Goal: Contribute content: Add original content to the website for others to see

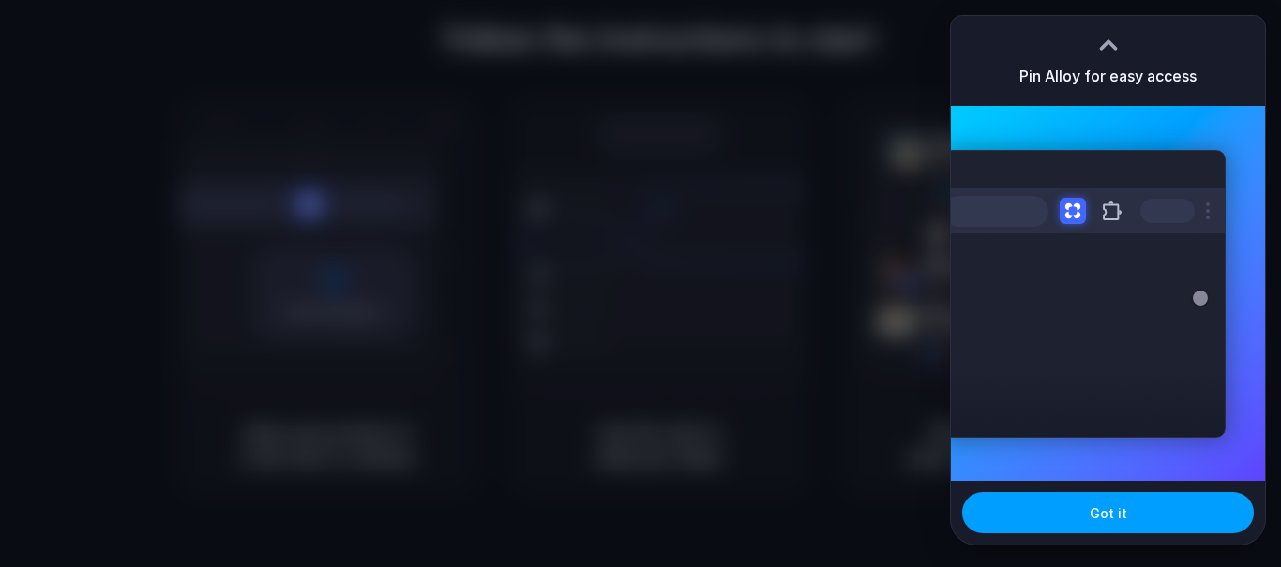
click at [1094, 510] on span "Got it" at bounding box center [1108, 513] width 38 height 20
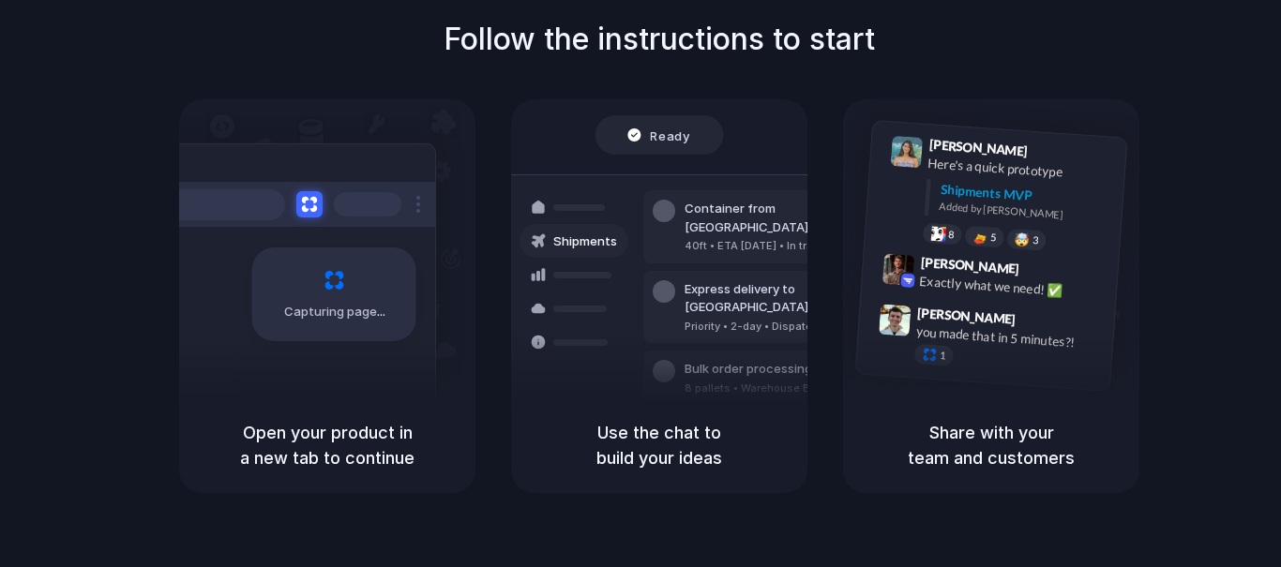
click at [467, 218] on div "Capturing page" at bounding box center [327, 248] width 296 height 298
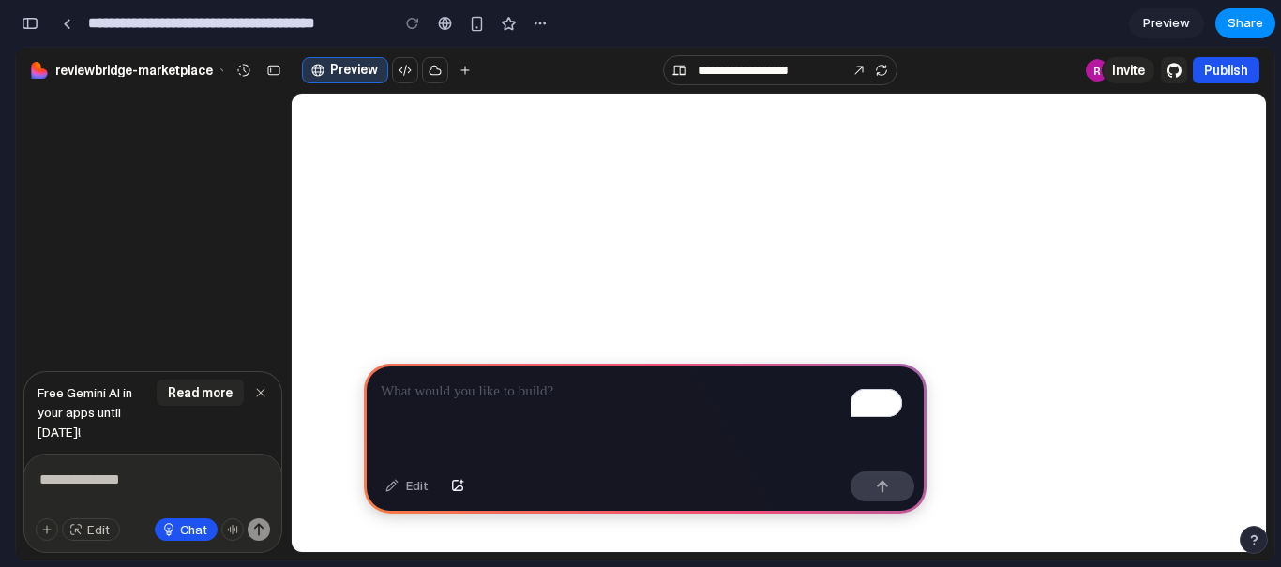
scroll to position [2906, 0]
click at [265, 395] on icon "button" at bounding box center [260, 392] width 15 height 15
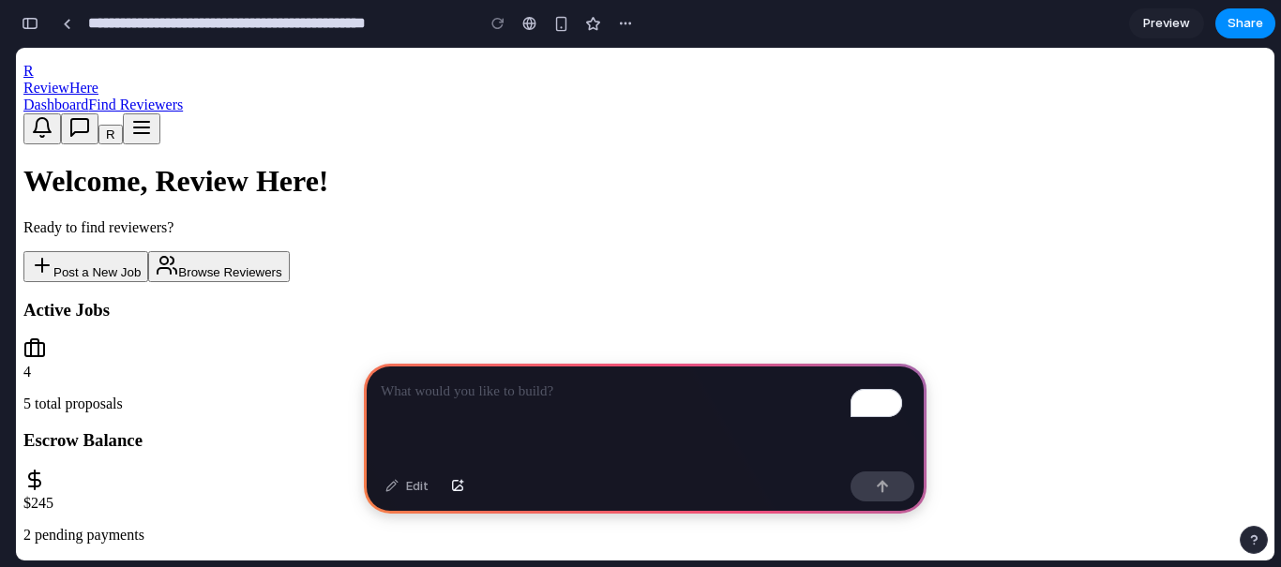
click at [551, 384] on p "To enrich screen reader interactions, please activate Accessibility in Grammarl…" at bounding box center [645, 392] width 529 height 23
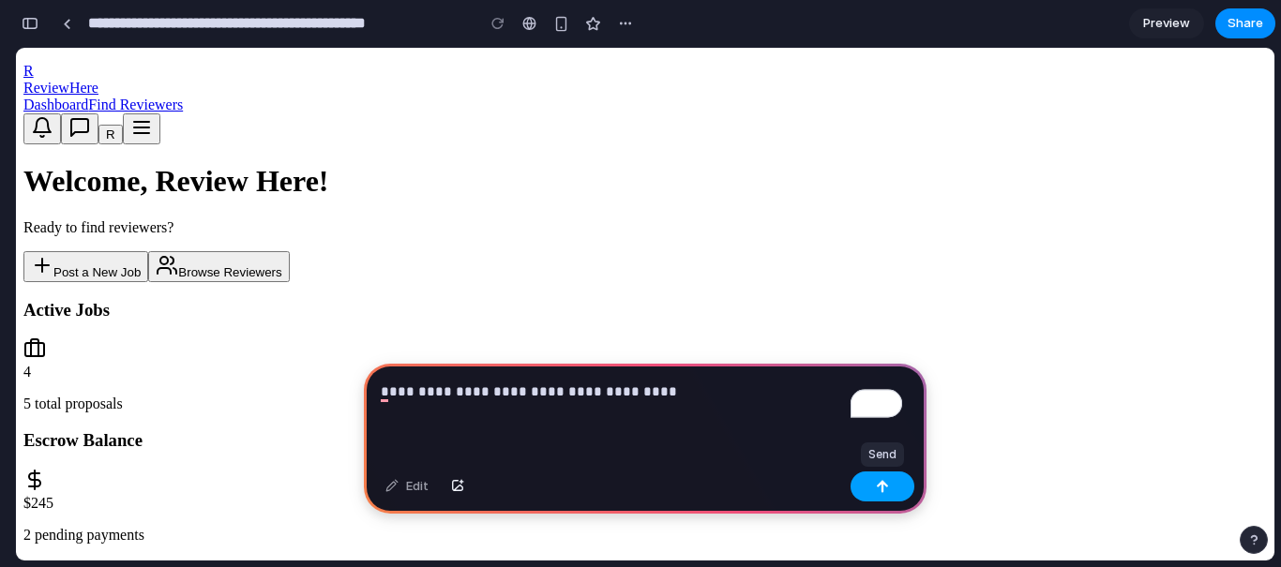
click at [884, 479] on button "button" at bounding box center [882, 487] width 64 height 30
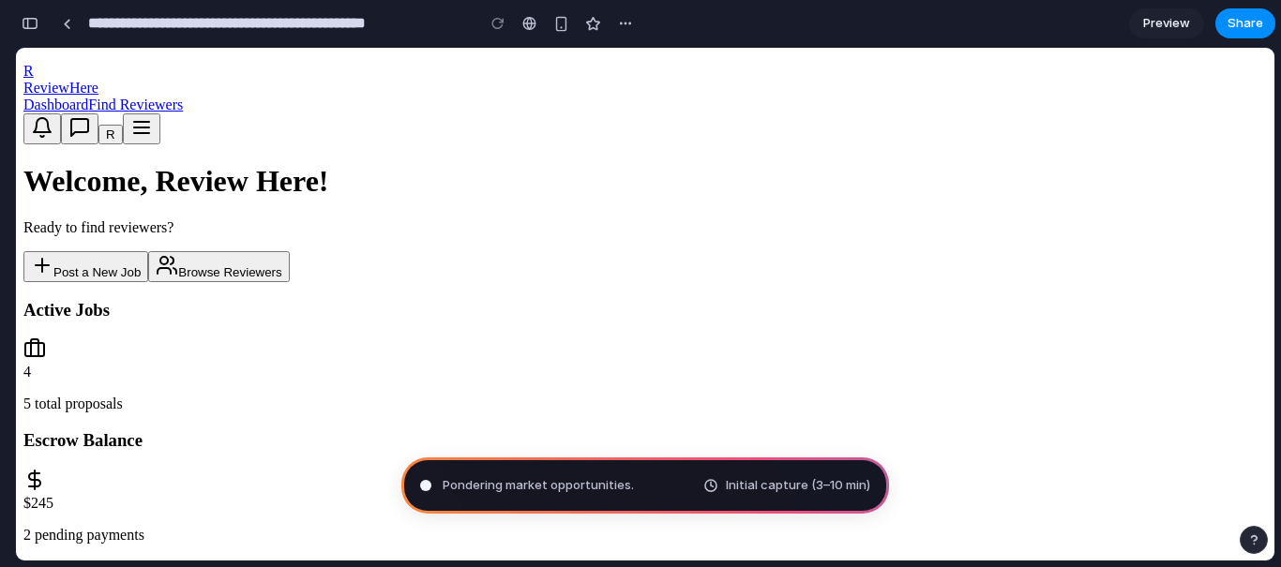
drag, startPoint x: 584, startPoint y: 491, endPoint x: 683, endPoint y: 462, distance: 103.5
click at [683, 462] on div "Pondering market opportunities . Initial capture (3–10 min)" at bounding box center [645, 486] width 488 height 56
type input "**********"
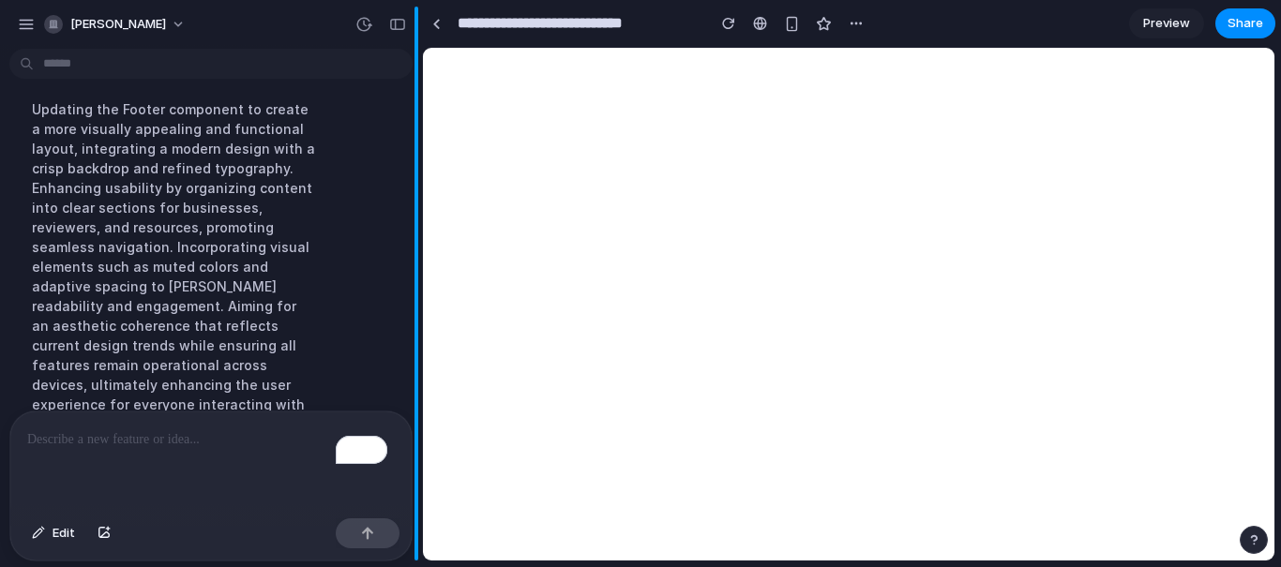
scroll to position [322, 0]
